Goal: Task Accomplishment & Management: Complete application form

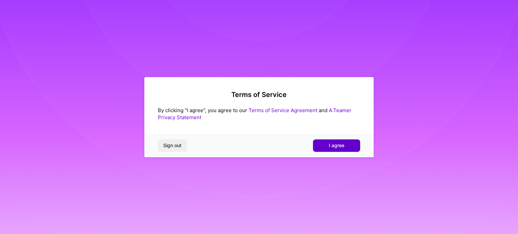
click at [327, 145] on button "I agree" at bounding box center [336, 146] width 47 height 12
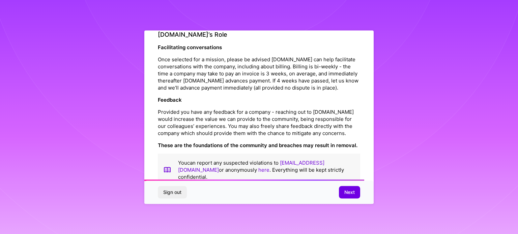
scroll to position [782, 0]
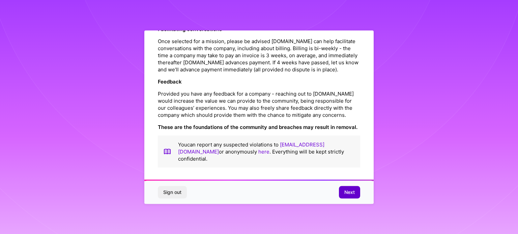
click at [354, 192] on span "Next" at bounding box center [349, 192] width 10 height 7
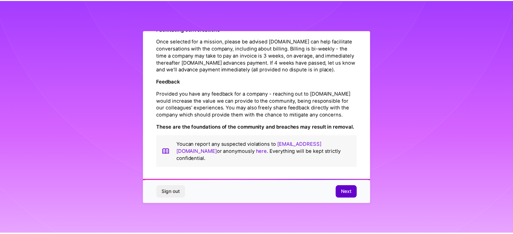
scroll to position [8, 0]
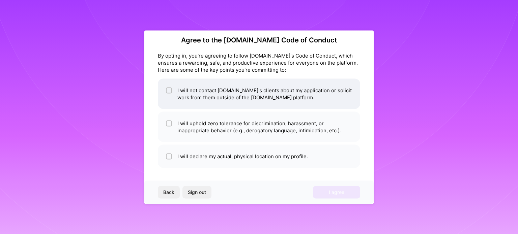
click at [170, 91] on input "checkbox" at bounding box center [169, 90] width 5 height 5
checkbox input "true"
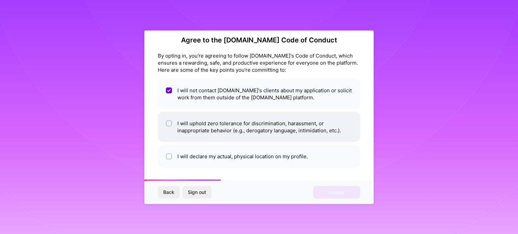
click at [170, 122] on input "checkbox" at bounding box center [169, 123] width 5 height 5
checkbox input "true"
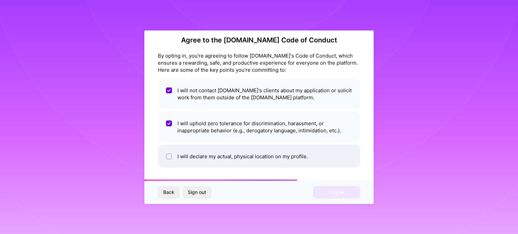
click at [169, 156] on input "checkbox" at bounding box center [169, 156] width 5 height 5
checkbox input "true"
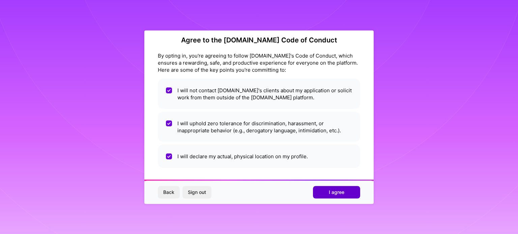
click at [325, 191] on button "I agree" at bounding box center [336, 192] width 47 height 12
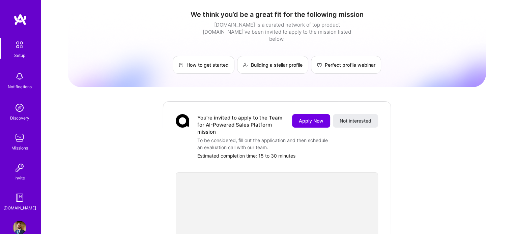
click at [20, 19] on img at bounding box center [19, 19] width 13 height 12
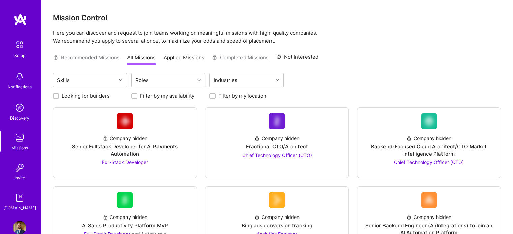
click at [292, 59] on link "Not Interested" at bounding box center [297, 59] width 42 height 12
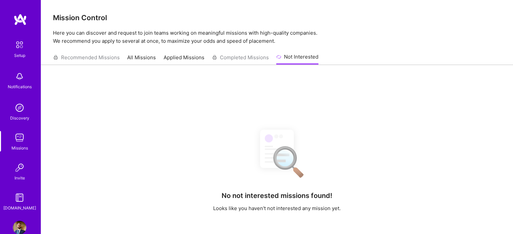
click at [147, 58] on link "All Missions" at bounding box center [141, 59] width 29 height 11
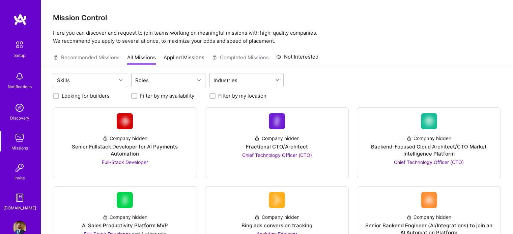
click at [16, 44] on img at bounding box center [19, 45] width 14 height 14
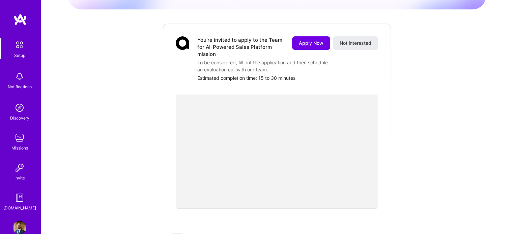
scroll to position [78, 0]
click at [425, 139] on div "We think you’d be a great fit for the following mission [DOMAIN_NAME] is a cura…" at bounding box center [277, 190] width 418 height 526
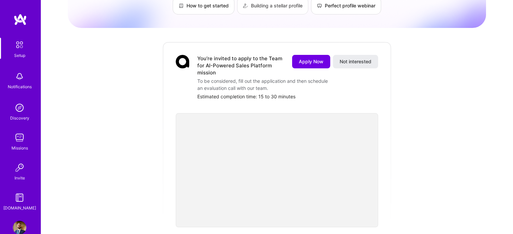
scroll to position [61, 0]
